Goal: Task Accomplishment & Management: Manage account settings

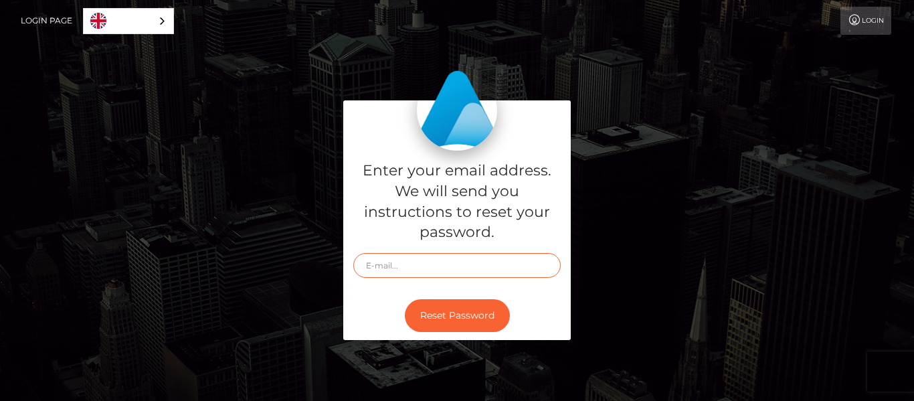
click at [432, 265] on input "text" at bounding box center [456, 265] width 207 height 25
type input "[EMAIL_ADDRESS][DOMAIN_NAME]"
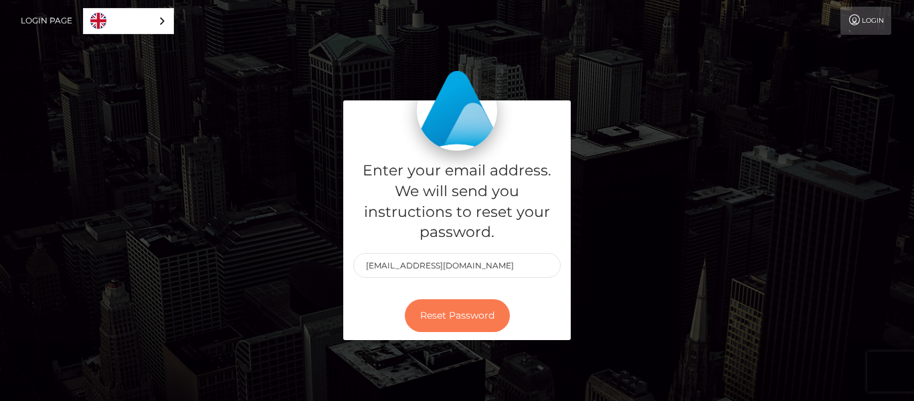
click at [459, 315] on button "Reset Password" at bounding box center [457, 315] width 105 height 33
click at [440, 320] on button "Reset Password" at bounding box center [457, 315] width 105 height 33
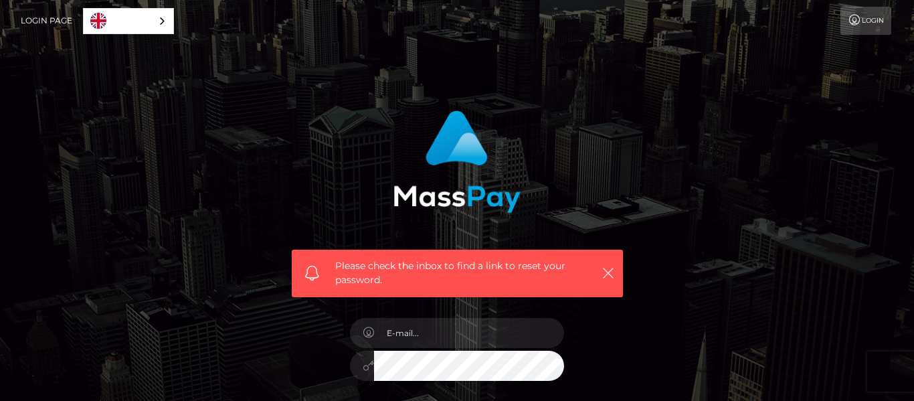
type input "[EMAIL_ADDRESS][DOMAIN_NAME]"
click at [486, 264] on span "Please check the inbox to find a link to reset your password." at bounding box center [457, 273] width 244 height 28
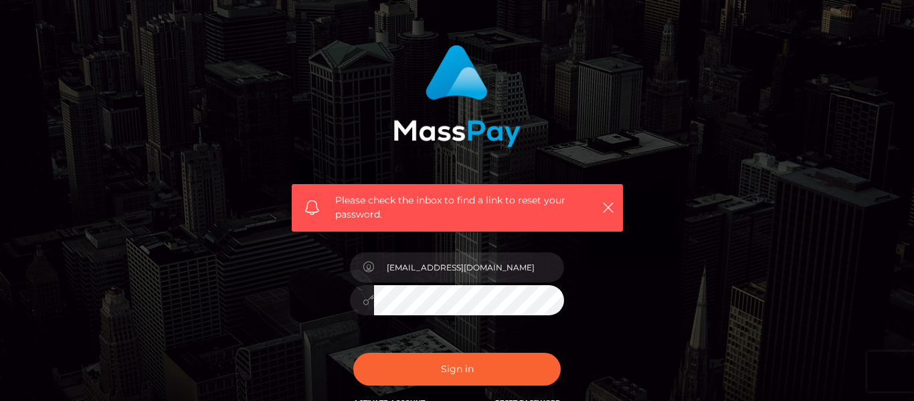
scroll to position [90, 0]
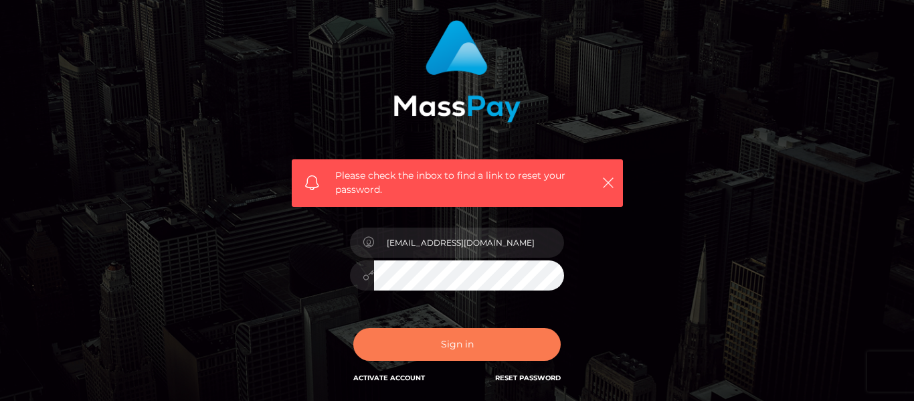
click at [494, 347] on button "Sign in" at bounding box center [456, 344] width 207 height 33
